Goal: Task Accomplishment & Management: Use online tool/utility

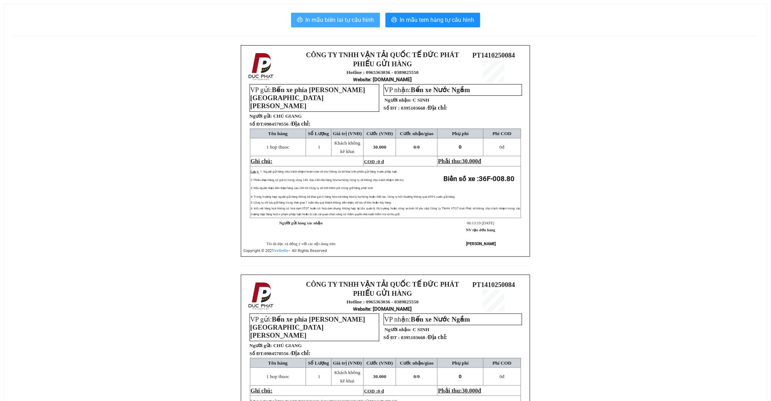
drag, startPoint x: 336, startPoint y: 22, endPoint x: 342, endPoint y: 31, distance: 10.8
click at [335, 21] on span "In mẫu biên lai tự cấu hình" at bounding box center [340, 19] width 69 height 9
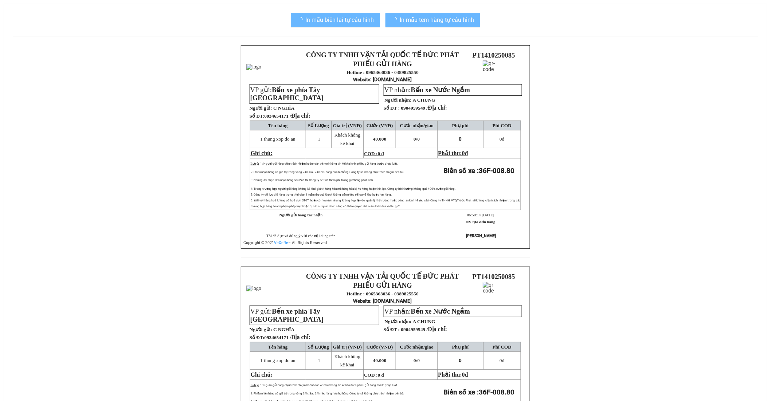
click at [305, 86] on td "VP gửi: Bến xe phía Tây Thanh Hóa" at bounding box center [314, 94] width 129 height 19
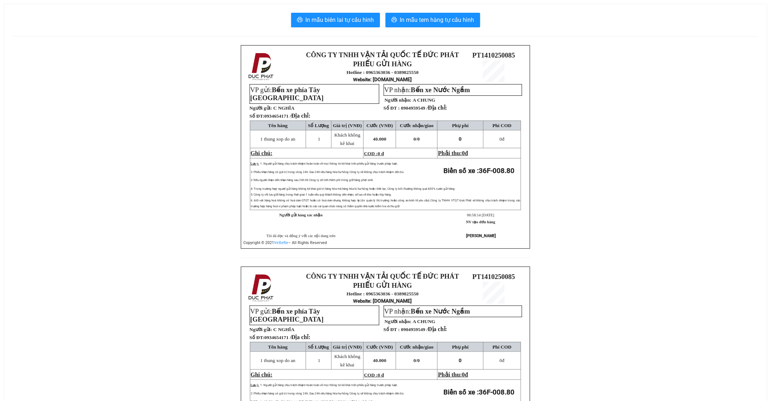
click at [300, 64] on p at bounding box center [274, 66] width 56 height 31
click at [319, 21] on span "In mẫu biên lai tự cấu hình" at bounding box center [340, 19] width 69 height 9
click at [322, 22] on span "In mẫu biên lai tự cấu hình" at bounding box center [340, 19] width 69 height 9
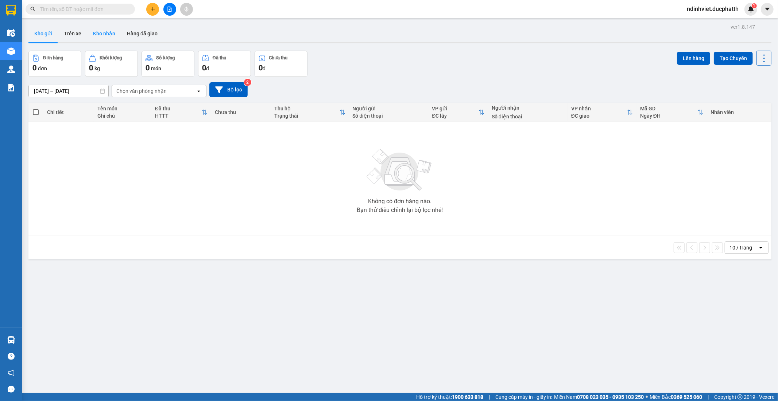
click at [109, 31] on button "Kho nhận" at bounding box center [104, 33] width 34 height 17
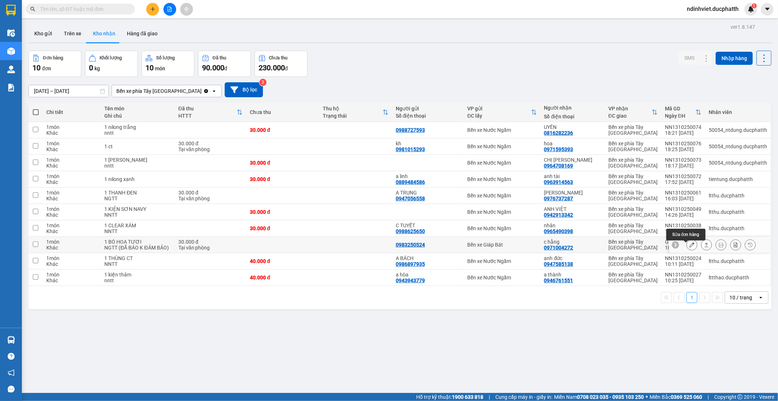
click at [689, 248] on icon at bounding box center [691, 244] width 5 height 5
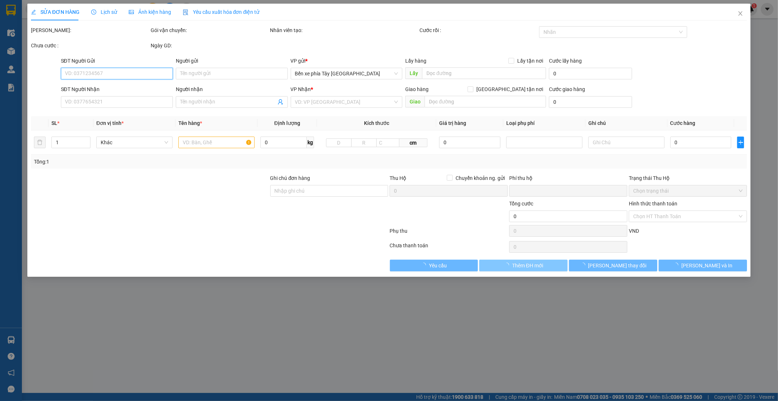
type input "0983250524"
type input "0971004272"
type input "c hằng"
type input "0"
type input "30.000"
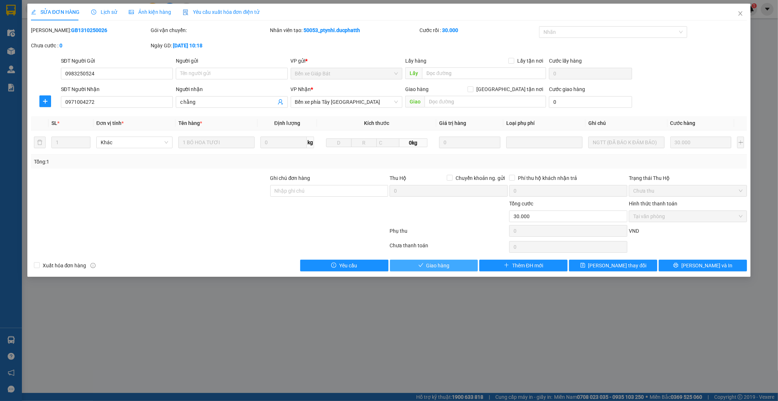
click at [449, 264] on button "Giao hàng" at bounding box center [434, 266] width 88 height 12
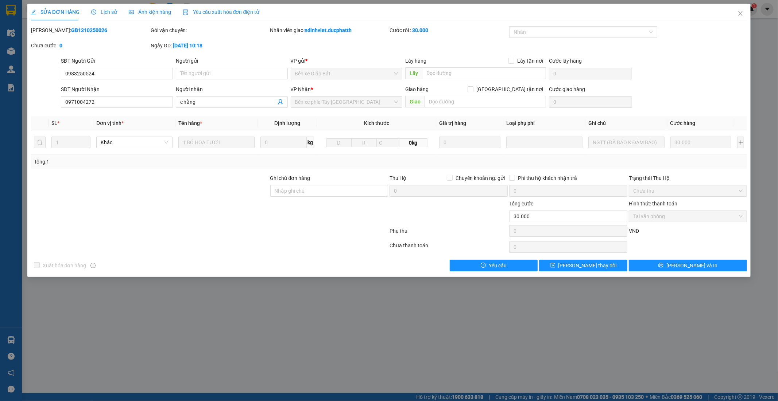
click at [178, 323] on div "SỬA ĐƠN HÀNG Lịch sử Ảnh kiện hàng Yêu cầu xuất hóa đơn điện tử Total Paid Fee …" at bounding box center [389, 200] width 778 height 401
